Goal: Information Seeking & Learning: Learn about a topic

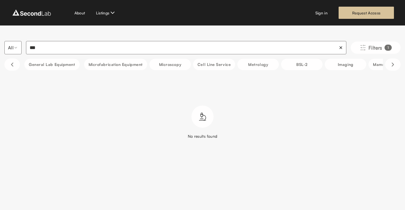
click at [123, 46] on input "***" at bounding box center [186, 47] width 321 height 13
type input "***"
click at [50, 13] on img at bounding box center [31, 12] width 41 height 9
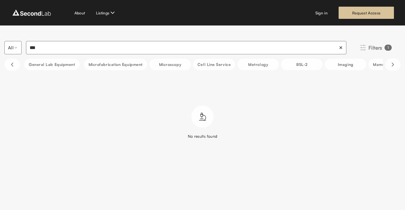
click at [379, 52] on button "Filters 1" at bounding box center [376, 48] width 50 height 12
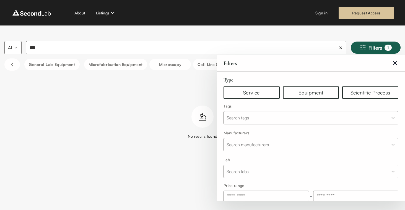
click at [392, 61] on icon "Clear Filters" at bounding box center [395, 63] width 7 height 7
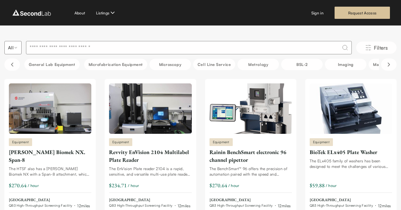
click at [143, 43] on input at bounding box center [189, 47] width 326 height 13
type input "******"
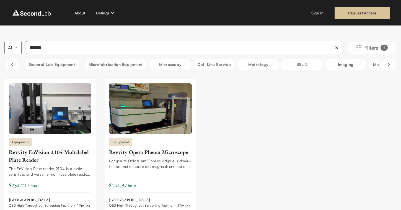
click at [42, 47] on input "******" at bounding box center [184, 47] width 316 height 13
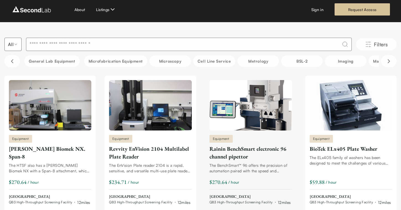
scroll to position [7, 0]
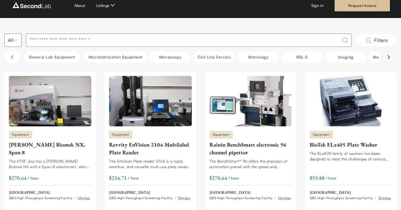
click at [389, 58] on icon "Scroll right" at bounding box center [389, 57] width 7 height 7
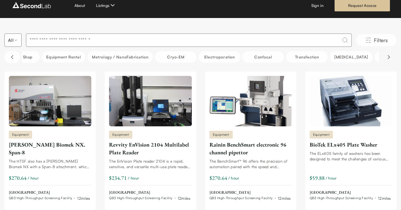
scroll to position [0, 415]
click at [387, 59] on icon "Scroll right" at bounding box center [389, 57] width 7 height 7
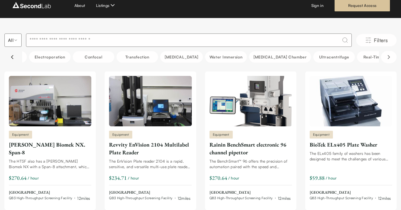
click at [11, 56] on icon "Scroll left" at bounding box center [12, 57] width 7 height 7
click at [11, 56] on icon "Scroll left" at bounding box center [12, 56] width 2 height 3
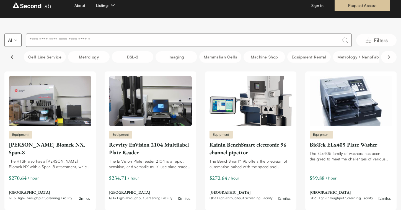
click at [11, 56] on icon "Scroll left" at bounding box center [12, 56] width 2 height 3
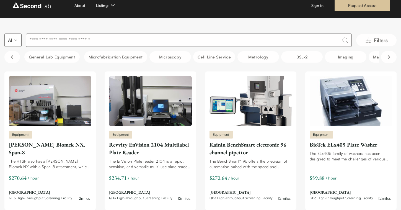
click at [50, 56] on button "General Lab equipment" at bounding box center [51, 56] width 55 height 11
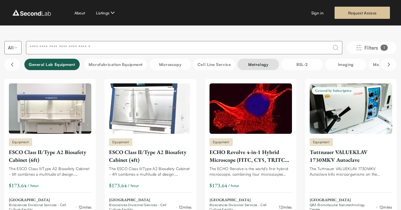
click at [263, 66] on button "Metrology" at bounding box center [259, 64] width 42 height 11
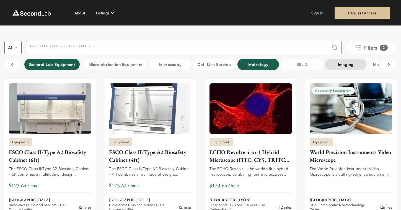
click at [347, 64] on button "Imaging" at bounding box center [346, 64] width 42 height 11
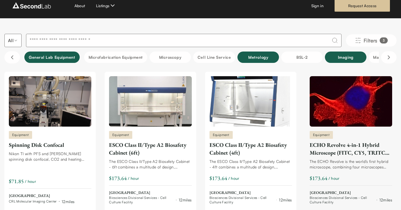
scroll to position [38, 0]
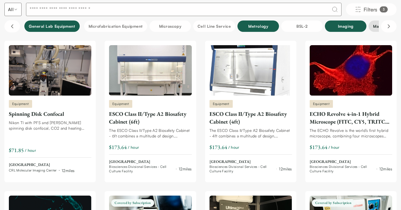
click at [374, 27] on button "Mammalian Cells" at bounding box center [390, 25] width 42 height 11
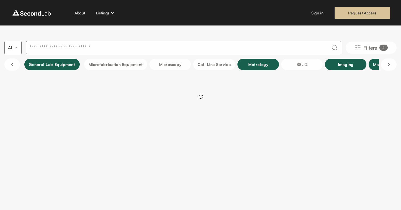
scroll to position [0, 0]
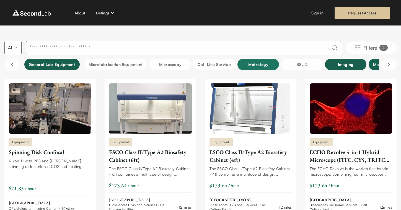
drag, startPoint x: 254, startPoint y: 66, endPoint x: 263, endPoint y: 65, distance: 9.5
click at [255, 66] on button "Metrology" at bounding box center [259, 64] width 42 height 11
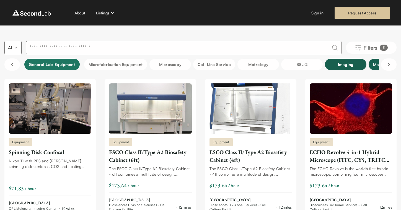
drag, startPoint x: 59, startPoint y: 63, endPoint x: 75, endPoint y: 63, distance: 16.6
click at [59, 63] on button "General Lab equipment" at bounding box center [51, 64] width 55 height 11
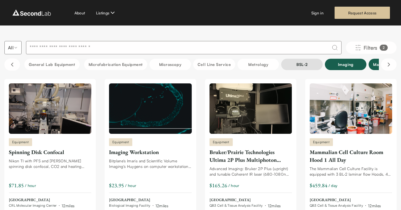
drag, startPoint x: 255, startPoint y: 67, endPoint x: 294, endPoint y: 66, distance: 38.8
click at [256, 67] on button "Metrology" at bounding box center [259, 64] width 42 height 11
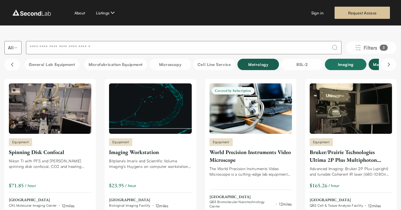
click at [352, 68] on button "Imaging" at bounding box center [346, 64] width 42 height 11
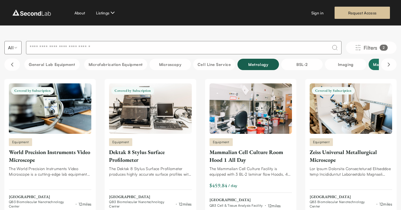
click at [373, 65] on button "Mammalian Cells" at bounding box center [390, 64] width 42 height 11
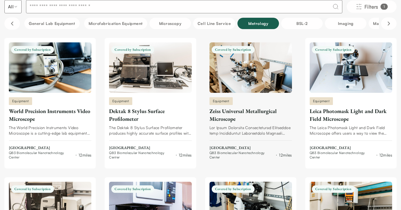
scroll to position [40, 0]
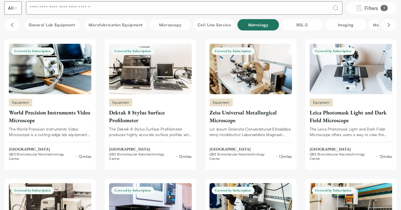
click at [267, 26] on button "Metrology" at bounding box center [259, 24] width 42 height 11
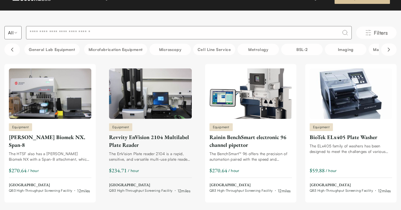
scroll to position [0, 0]
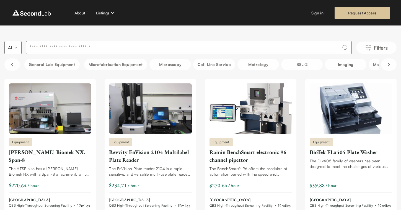
click at [136, 47] on input at bounding box center [189, 47] width 326 height 13
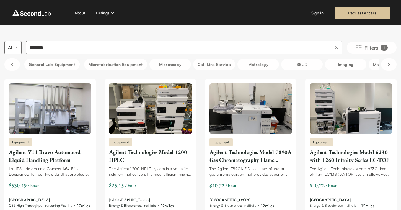
type input "*******"
click at [316, 11] on link "Sign in" at bounding box center [317, 13] width 12 height 6
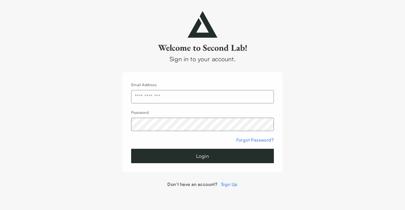
drag, startPoint x: 227, startPoint y: 91, endPoint x: 240, endPoint y: 76, distance: 19.4
click at [227, 91] on input "text" at bounding box center [202, 96] width 143 height 13
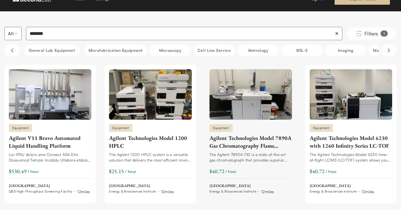
scroll to position [20, 0]
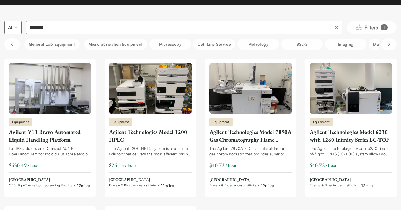
click at [206, 26] on input "*******" at bounding box center [184, 27] width 316 height 13
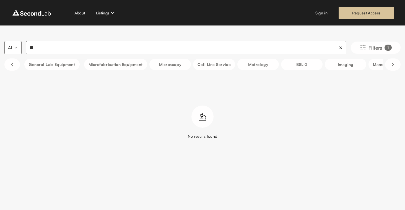
type input "*"
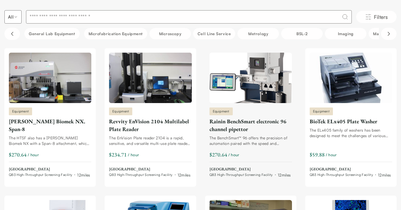
scroll to position [34, 0]
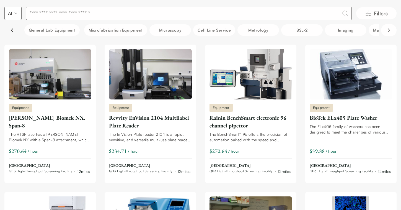
click at [14, 32] on icon "Scroll left" at bounding box center [12, 30] width 7 height 7
click at [9, 31] on icon "Scroll left" at bounding box center [12, 30] width 7 height 7
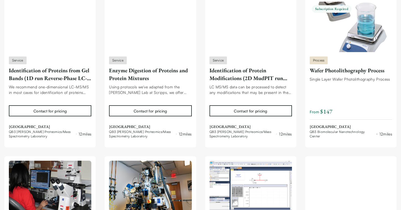
scroll to position [8171, 0]
